Goal: Communication & Community: Answer question/provide support

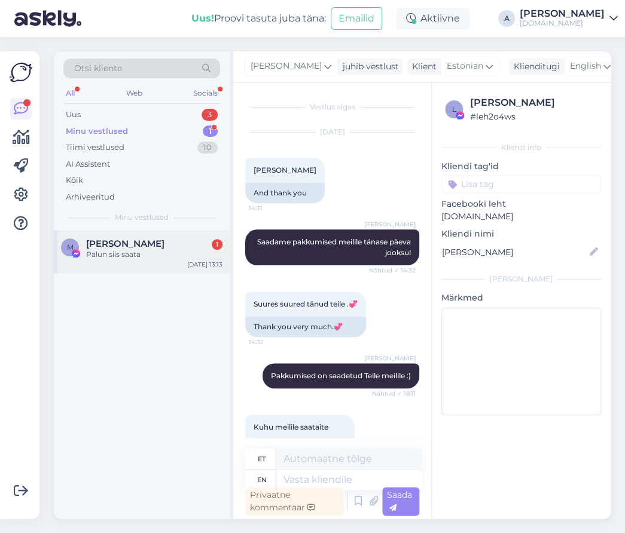
scroll to position [9529, 0]
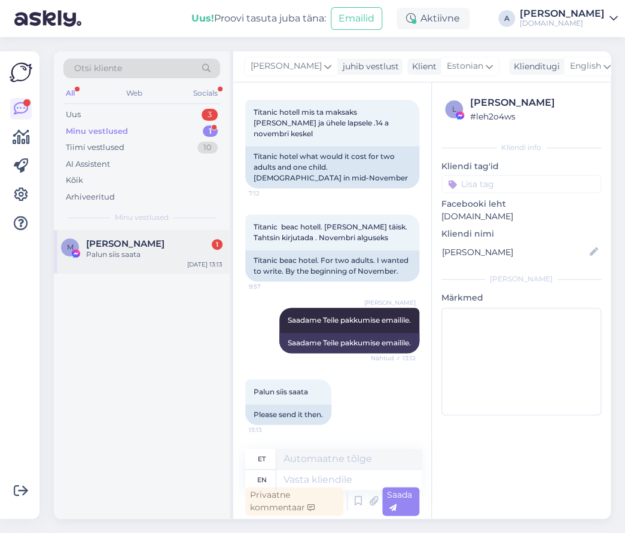
click at [208, 244] on div "[PERSON_NAME] 1" at bounding box center [154, 243] width 136 height 11
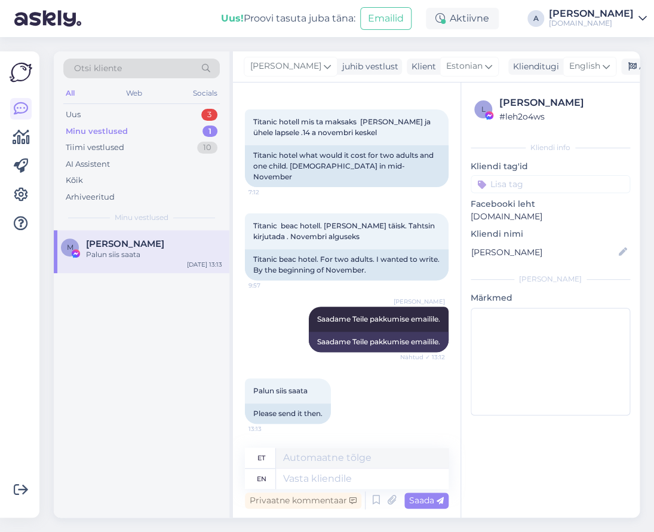
scroll to position [8816, 0]
click at [466, 256] on div "l [PERSON_NAME] # leh2o4ws Kliendi info Kliendi tag'id Facebooki leht [DOMAIN_N…" at bounding box center [550, 257] width 179 height 351
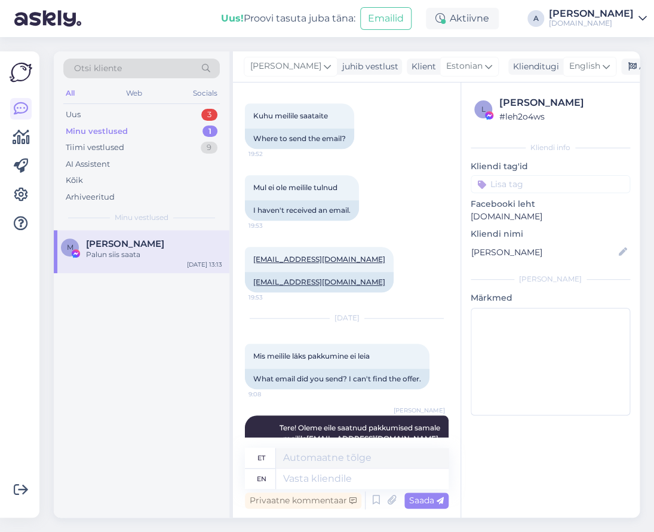
scroll to position [179, 0]
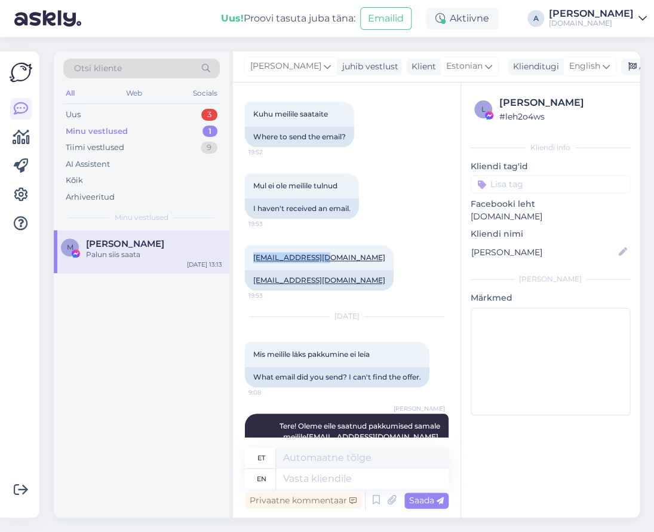
drag, startPoint x: 313, startPoint y: 256, endPoint x: 7, endPoint y: 49, distance: 369.7
click at [245, 256] on div "[EMAIL_ADDRESS][DOMAIN_NAME] 19:53" at bounding box center [319, 257] width 149 height 25
copy link "[EMAIL_ADDRESS][DOMAIN_NAME]"
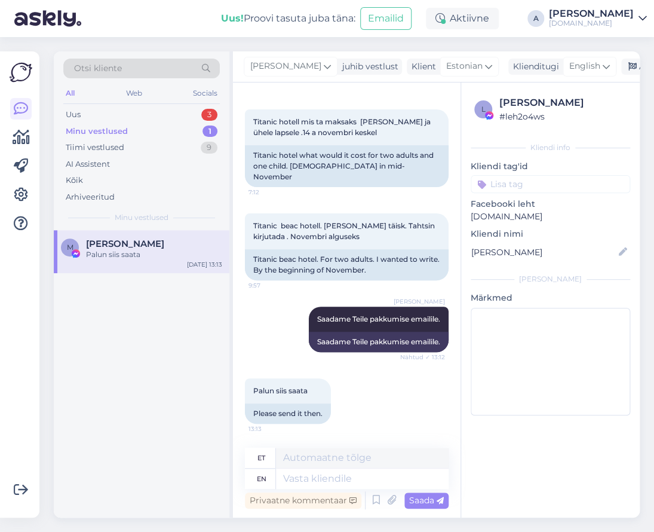
scroll to position [8816, 0]
click at [356, 472] on textarea at bounding box center [362, 479] width 173 height 20
type textarea "Saatsin Tei"
type textarea "Saatsin"
type textarea "Saatsin Teile i"
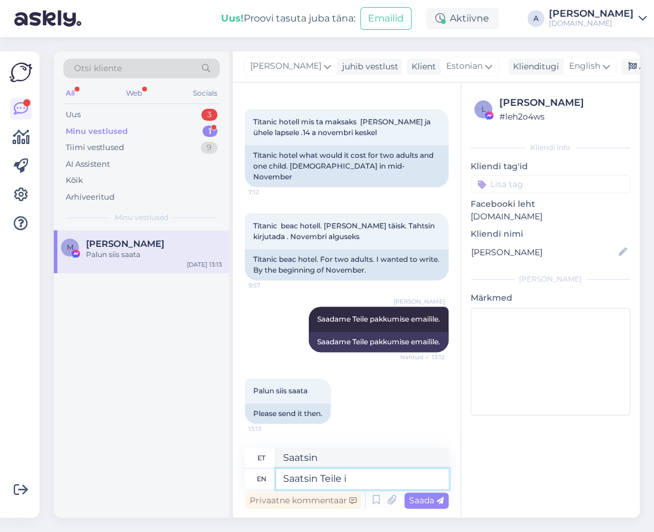
type textarea "Saatsin Teile"
type textarea "Saatsin Teile info ka"
type textarea "Saatsin Teile info"
type textarea "Saatsin Teile info ka em"
type textarea "Saatsin Teile info ka"
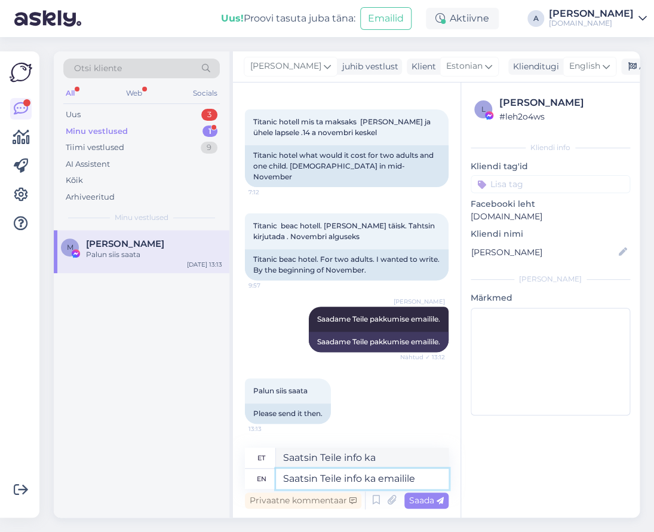
type textarea "Saatsin Teile info ka emailile."
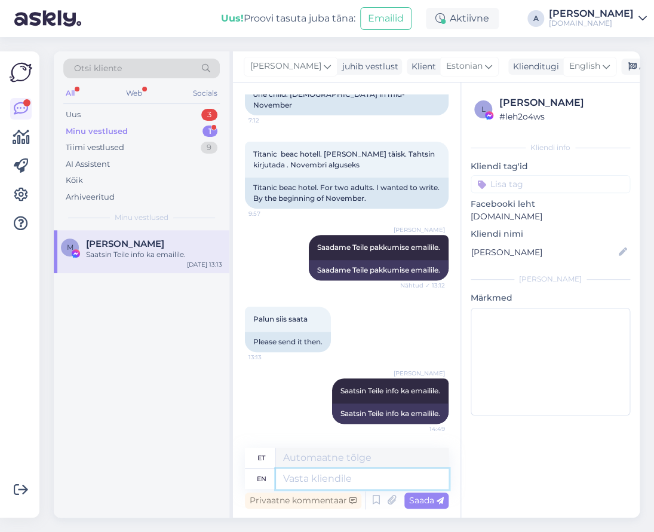
paste textarea "hinnad 1-täiskasvanule majutudes kahekesi toas: [GEOGRAPHIC_DATA] 5 *, ultra kõ…"
type textarea "hinnad 1-täiskasvanule majutudes kahekesi toas: [GEOGRAPHIC_DATA] 5 *, ultra kõ…"
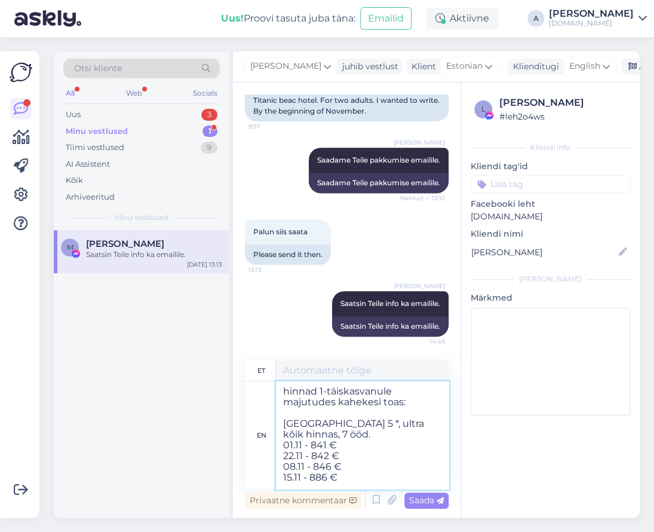
scroll to position [26, 0]
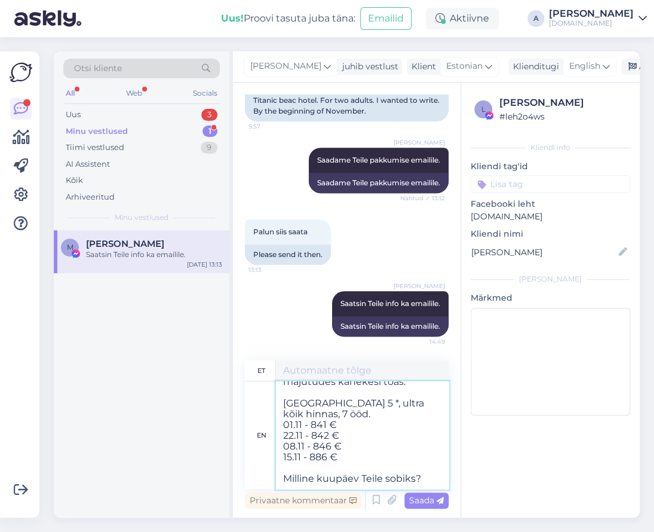
type textarea "hinnad 1-täiskasvanule majutudes kahekesi toas: [GEOGRAPHIC_DATA] 5 *, ultra kõ…"
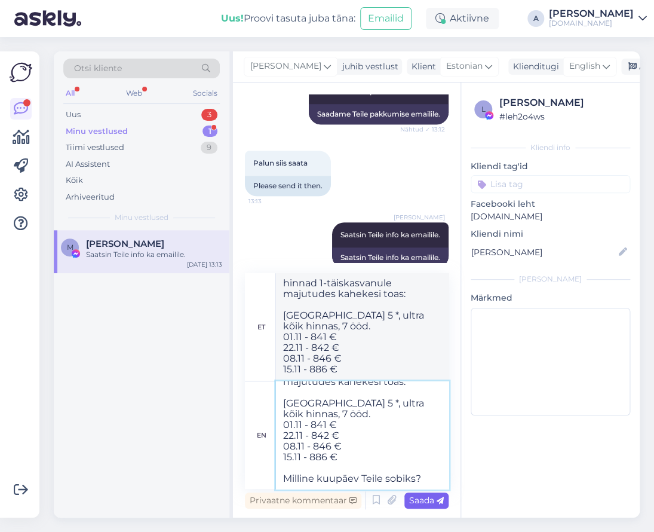
type textarea "hinnad 1-täiskasvanule majutudes kahekesi toas: [GEOGRAPHIC_DATA] 5 *, ultra kõ…"
click at [412, 501] on span "Saada" at bounding box center [426, 500] width 35 height 11
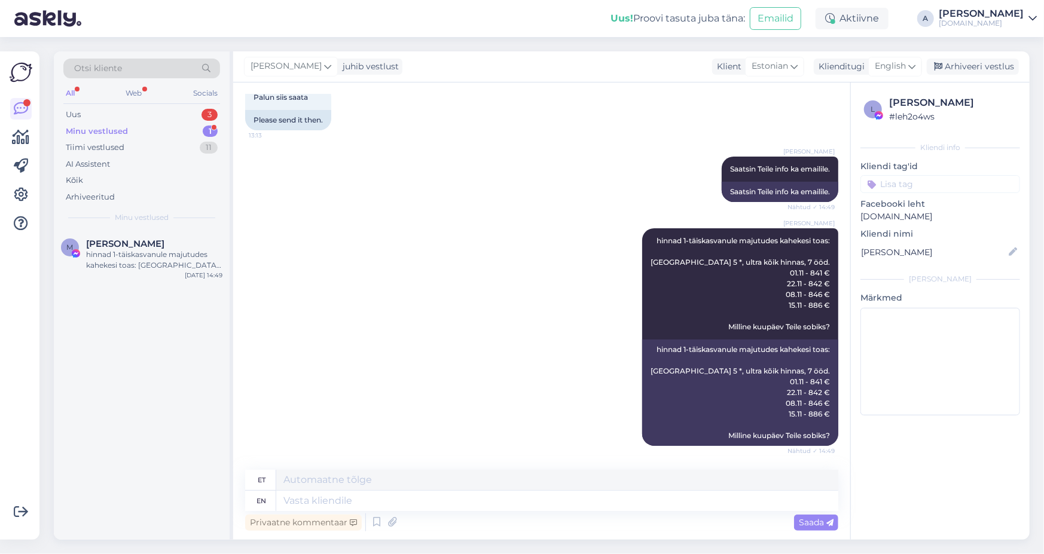
scroll to position [8713, 0]
click at [624, 69] on div "Arhiveeri vestlus" at bounding box center [972, 67] width 92 height 16
